Goal: Information Seeking & Learning: Learn about a topic

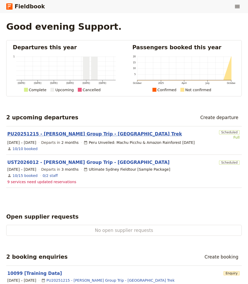
click at [56, 134] on link "PU20251215 - [PERSON_NAME] Group Trip - [GEOGRAPHIC_DATA] Trek" at bounding box center [94, 134] width 175 height 6
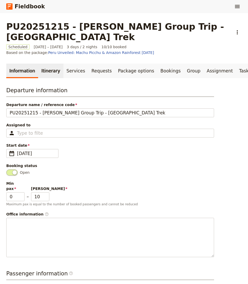
click at [40, 64] on link "Itinerary" at bounding box center [50, 71] width 25 height 15
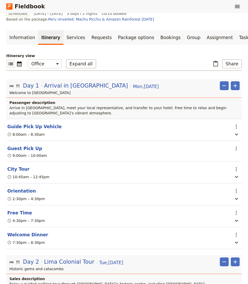
scroll to position [33, 0]
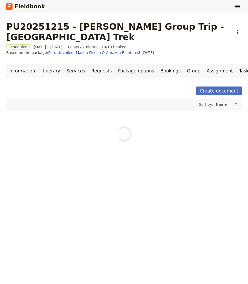
click at [242, 30] on main "PU20251215 - [PERSON_NAME] Group Trip - [GEOGRAPHIC_DATA] Trek ​ Scheduled [DAT…" at bounding box center [124, 89] width 248 height 153
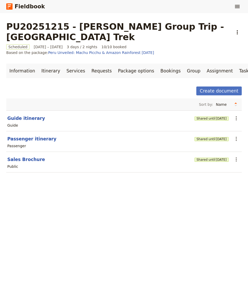
click at [32, 111] on section "Guide itinerary Shared until [DATE] ​ Guide" at bounding box center [123, 121] width 235 height 21
click at [33, 115] on button "Guide itinerary" at bounding box center [26, 118] width 38 height 6
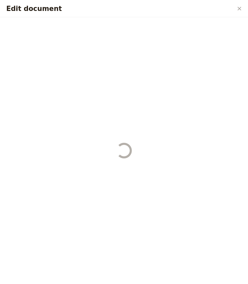
select select "STAFF"
select select "RUN_SHEET"
select select "DEFAULT"
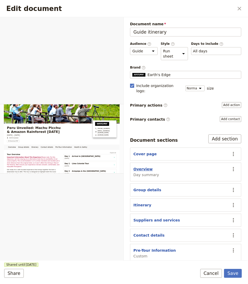
click at [143, 167] on button "Overview" at bounding box center [142, 169] width 19 height 5
select select "DAY_SUMMARY"
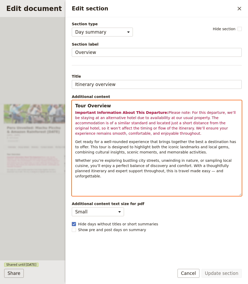
click at [136, 135] on div "Tour Overview Important Information About This Departure: Please note: For this…" at bounding box center [156, 148] width 169 height 95
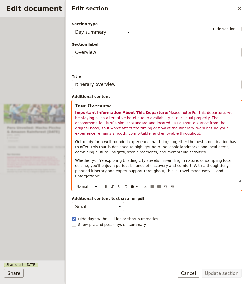
select select "h3"
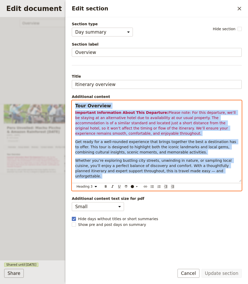
copy div "Tour Overview Important Information About This Departure: Please note: For this…"
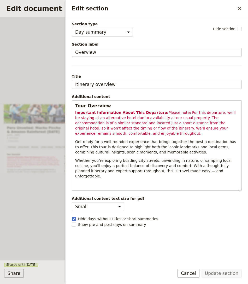
click at [69, 233] on div "Section type Cover page Day summary Itinerary Group details Contact details Sup…" at bounding box center [156, 139] width 182 height 244
click at [40, 221] on div "Overview Group details Itinerary Contact details Pre-Tour Information Health & …" at bounding box center [62, 138] width 124 height 243
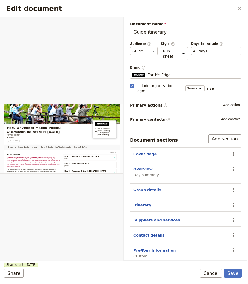
click at [148, 248] on button "Pre-Tour Information" at bounding box center [154, 250] width 42 height 5
select select "CUSTOM"
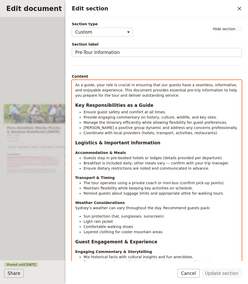
click at [149, 132] on span "Coordinate with local providers (hotels, transport, activities, restaurants)." at bounding box center [150, 133] width 134 height 4
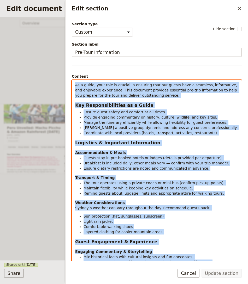
copy div "Lo i dolor, sita cons ad elitsed do eiusmodt inci utl etdolo magn a enimadmi, v…"
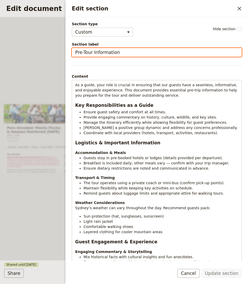
click at [113, 48] on input "Pre-Tour Information" at bounding box center [157, 52] width 170 height 9
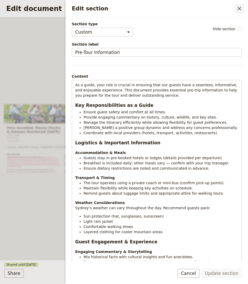
click at [238, 11] on icon "Close drawer" at bounding box center [239, 8] width 6 height 6
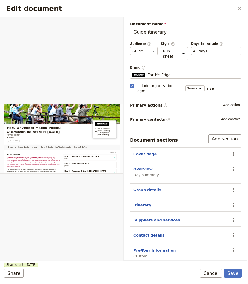
scroll to position [16, 0]
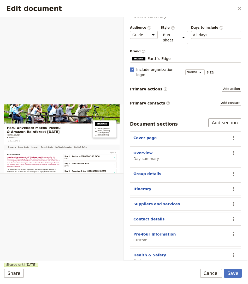
click at [155, 253] on button "Health & Safety" at bounding box center [149, 255] width 33 height 5
select select "CUSTOM"
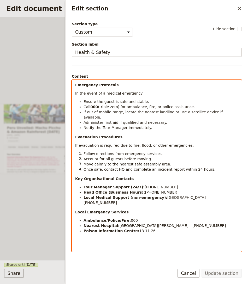
click at [138, 121] on span "Administer first aid if qualified and necessary." at bounding box center [124, 123] width 83 height 4
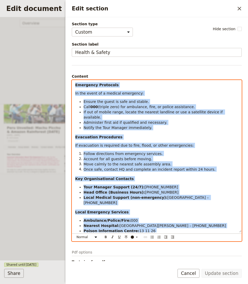
copy div "Emergency Protocols In the event of a medical emergency: Ensure the guest is sa…"
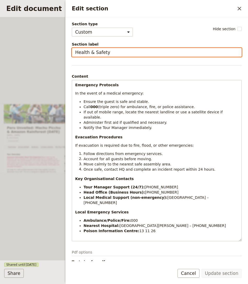
click at [105, 50] on input "Health & Safety" at bounding box center [157, 52] width 170 height 9
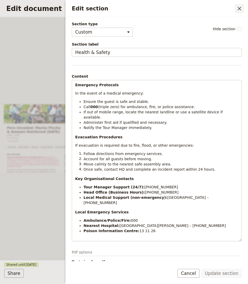
click at [237, 7] on icon "Close drawer" at bounding box center [239, 8] width 6 height 6
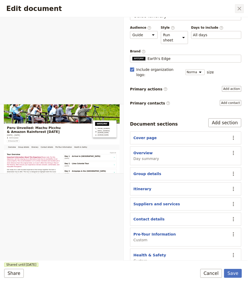
click at [238, 8] on icon "Close dialog" at bounding box center [239, 9] width 4 height 4
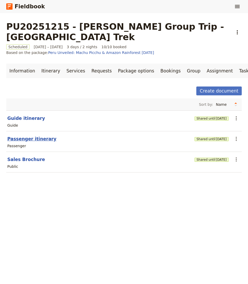
click at [32, 136] on button "Passenger itinerary" at bounding box center [31, 139] width 49 height 6
select select "PASSENGER"
select select "RUN_SHEET"
select select "DEFAULT"
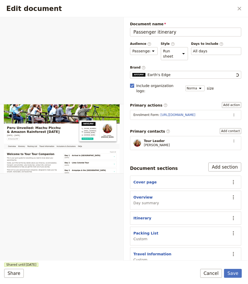
scroll to position [0, 0]
click at [148, 231] on button "Packing List" at bounding box center [145, 233] width 25 height 5
select select "CUSTOM"
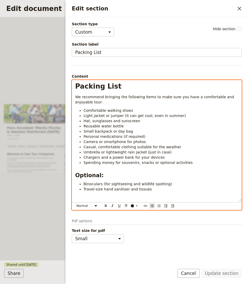
click at [167, 129] on li "Small backpack or day bag" at bounding box center [160, 131] width 155 height 5
select select "h1"
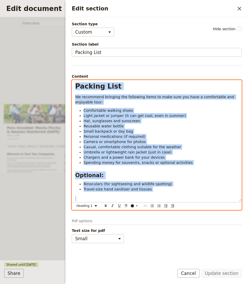
copy div "Packing List We recommend bringing the following items to make sure you have a …"
click at [47, 190] on div "Overview Itinerary Packing List Travel Information Inclusions & Exclusions FAQs…" at bounding box center [62, 138] width 124 height 243
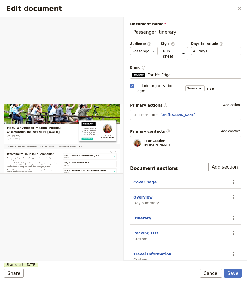
click at [152, 252] on button "Travel Information" at bounding box center [152, 254] width 38 height 5
select select "CUSTOM"
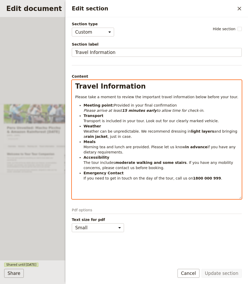
click at [167, 166] on li "Accessibility The tour includes moderate walking and some stairs . If you have …" at bounding box center [160, 163] width 155 height 16
select select "h1"
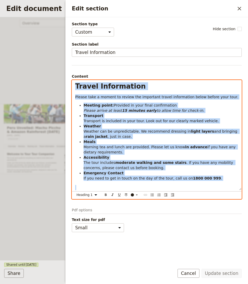
copy div "Travel Information Please take a moment to review the important travel informat…"
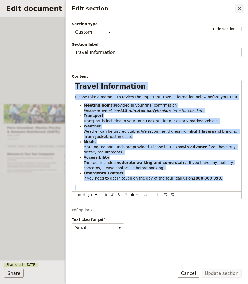
click at [239, 7] on icon "Close drawer" at bounding box center [239, 8] width 6 height 6
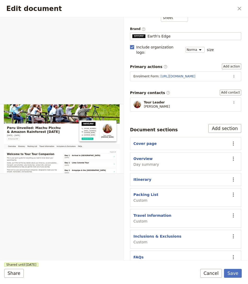
scroll to position [41, 0]
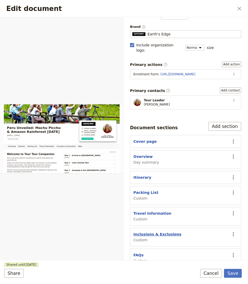
click at [155, 232] on button "Inclusions & Exclusions" at bounding box center [157, 234] width 48 height 5
select select "CUSTOM"
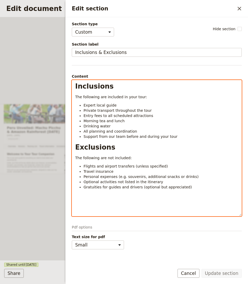
click at [148, 130] on li "All planning and coordination" at bounding box center [160, 131] width 155 height 5
select select "h1"
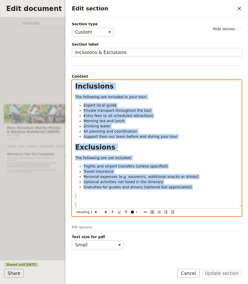
copy div "Inclusions The following are included in your tour: Expert local guide Private …"
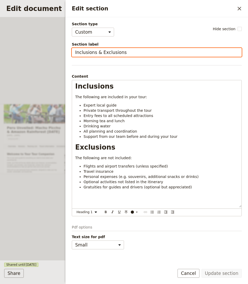
click at [100, 51] on input "Inclusions & Exclusions" at bounding box center [157, 52] width 170 height 9
click at [40, 239] on div "Overview Itinerary Packing List Travel Information Inclusions & Exclusions FAQs…" at bounding box center [62, 138] width 124 height 243
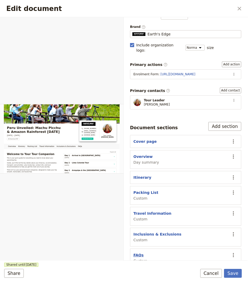
click at [137, 253] on button "FAQs" at bounding box center [138, 255] width 10 height 5
select select "CUSTOM"
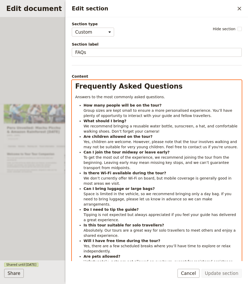
click at [106, 130] on span "We recommend bringing a reusable water bottle, sunscreen, a hat, and comfortabl…" at bounding box center [160, 128] width 155 height 9
select select "h1"
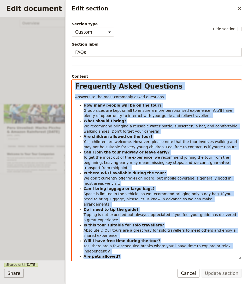
copy div "Loremipsum Dolor Sitametco Adipisc el sed doei temporin utlab etdolorem. Ali en…"
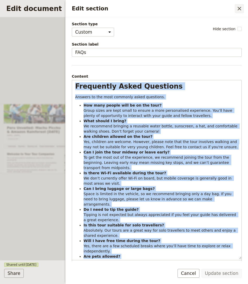
click at [236, 11] on button "​" at bounding box center [239, 8] width 9 height 9
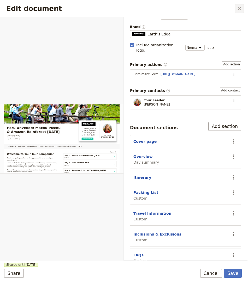
click at [242, 9] on icon "Close dialog" at bounding box center [239, 8] width 6 height 6
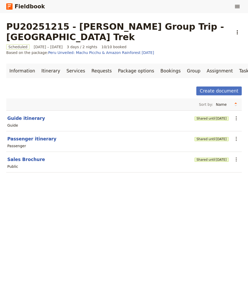
click at [124, 25] on h1 "PU20251215 - [PERSON_NAME] Group Trip - [GEOGRAPHIC_DATA] Trek" at bounding box center [117, 31] width 223 height 21
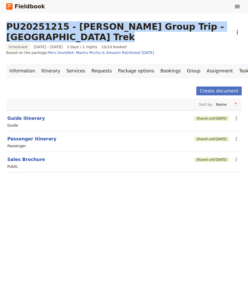
click at [124, 25] on h1 "PU20251215 - [PERSON_NAME] Group Trip - [GEOGRAPHIC_DATA] Trek" at bounding box center [117, 31] width 223 height 21
copy h1 "PU20251215 - [PERSON_NAME] Group Trip - [GEOGRAPHIC_DATA] Trek"
click at [32, 136] on button "Passenger itinerary" at bounding box center [31, 139] width 49 height 6
select select "PASSENGER"
select select "RUN_SHEET"
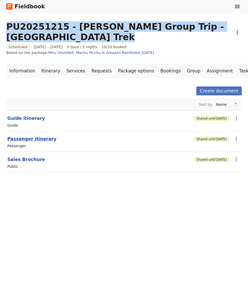
select select "DEFAULT"
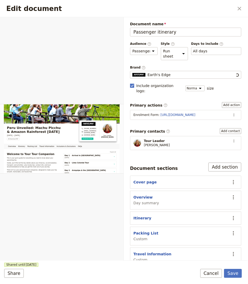
scroll to position [0, 0]
click at [141, 195] on button "Overview" at bounding box center [142, 197] width 19 height 5
select select "DAY_SUMMARY"
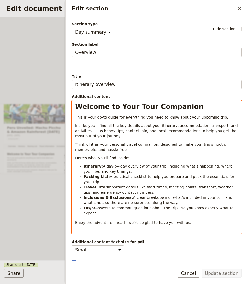
click at [124, 154] on div "Welcome to Your Tour Companion This is your go-to guide for everything you need…" at bounding box center [156, 167] width 169 height 133
select select "h1"
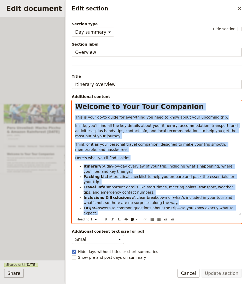
copy div "Loremip do Sita Cons Adipiscin Elit se doei te-in utlab etd magnaaliqu eni admi…"
click at [56, 109] on div "Overview Itinerary Packing List Travel Information Inclusions & Exclusions FAQs…" at bounding box center [62, 138] width 124 height 243
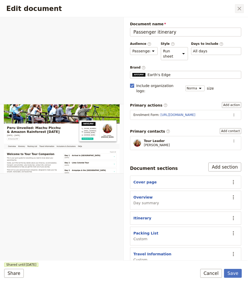
click at [238, 9] on icon "Close dialog" at bounding box center [239, 8] width 6 height 6
